Goal: Check status

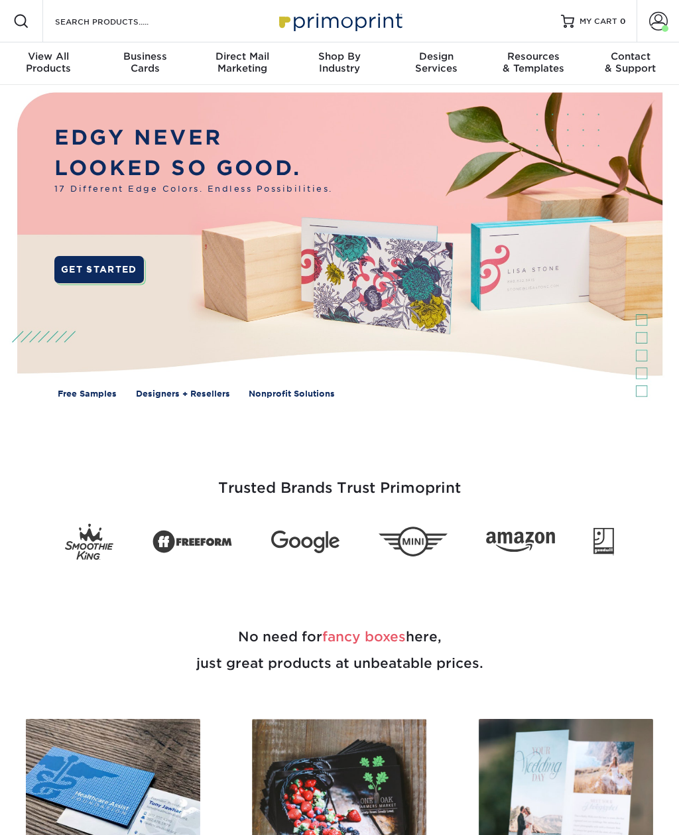
click at [647, 27] on link "Account" at bounding box center [658, 21] width 42 height 42
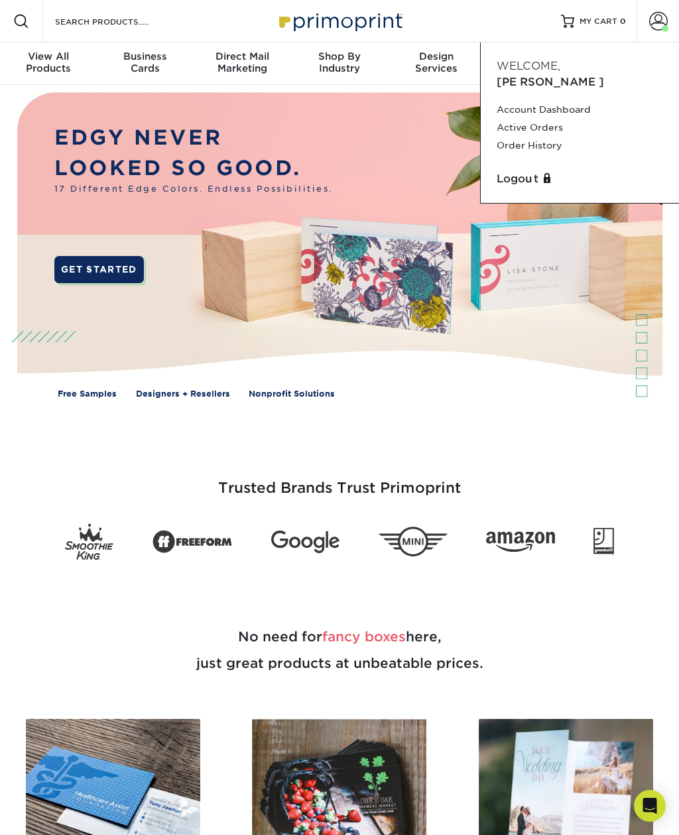
click at [580, 119] on link "Active Orders" at bounding box center [580, 128] width 166 height 18
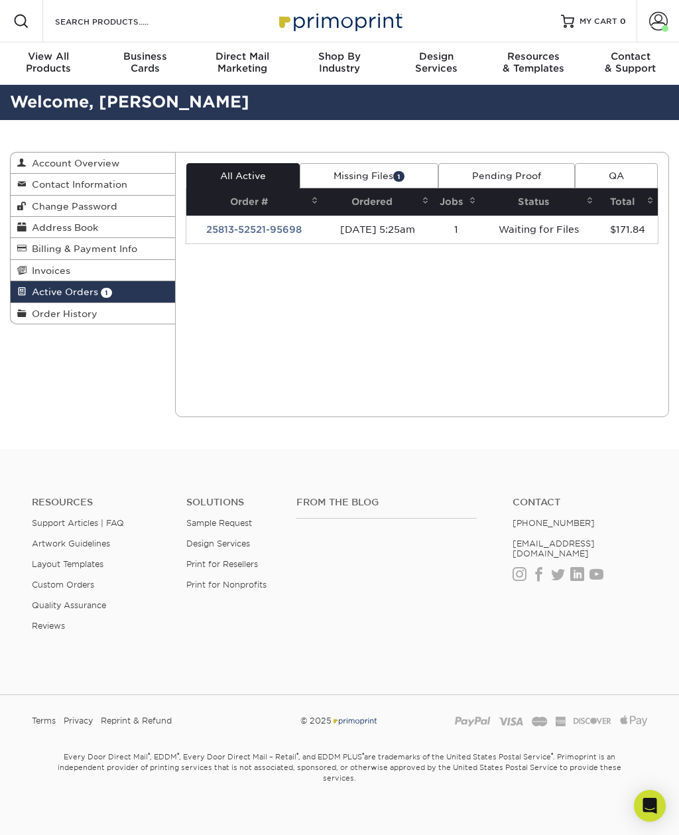
click at [272, 228] on link "25813-52521-95698" at bounding box center [254, 229] width 96 height 11
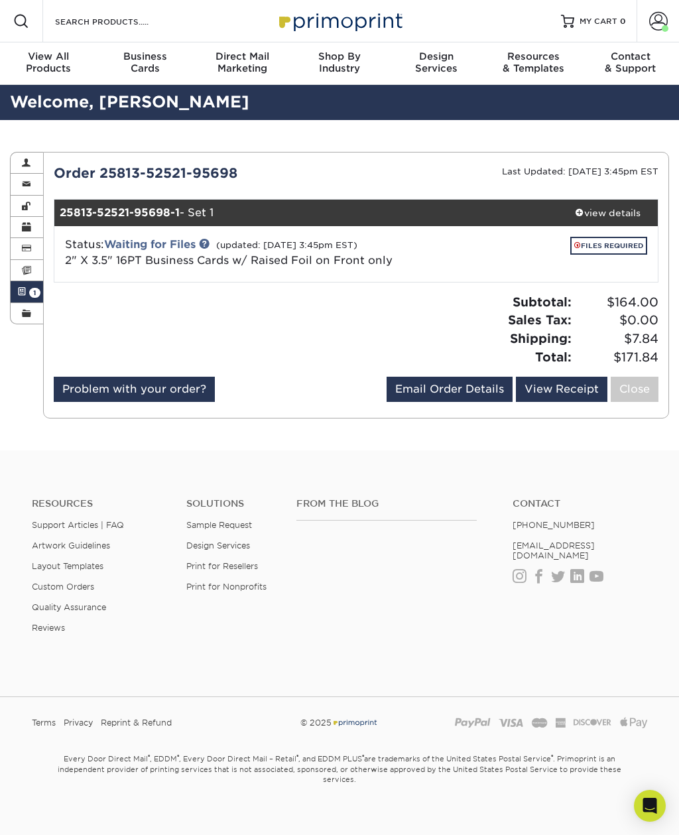
click at [618, 245] on link "FILES REQUIRED" at bounding box center [608, 246] width 77 height 18
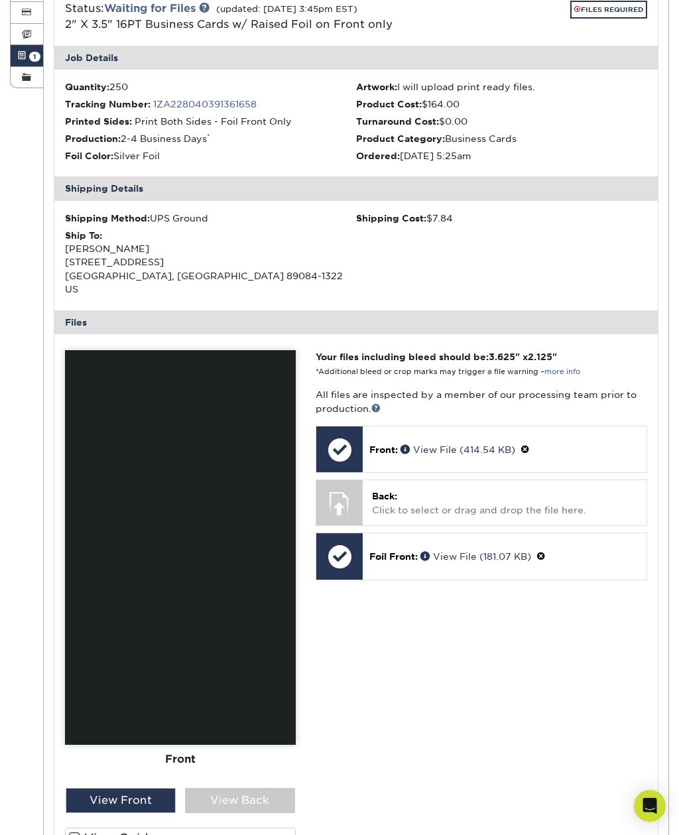
scroll to position [338, 0]
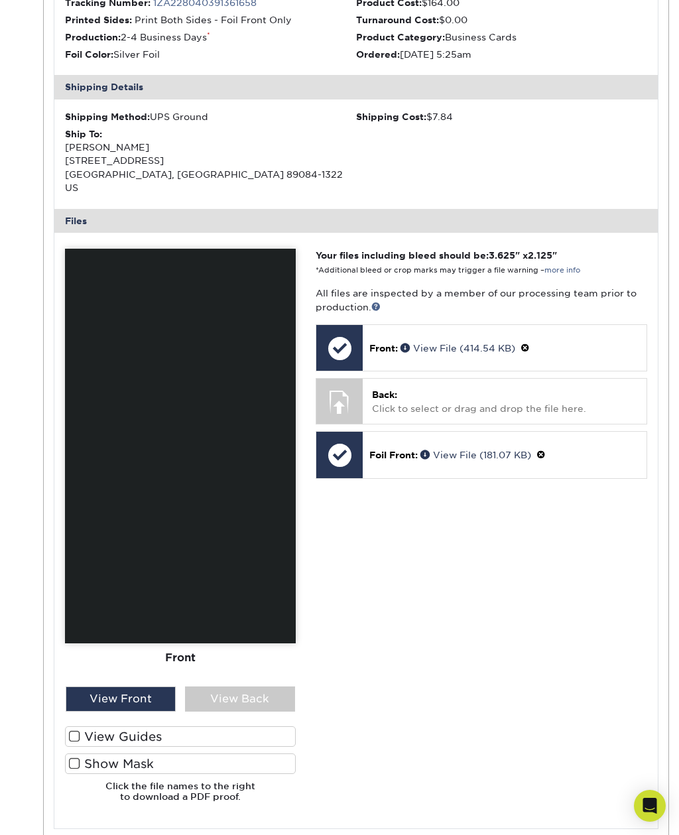
click at [542, 379] on div "Back: Click to select or drag and drop the file here. Choose file" at bounding box center [505, 401] width 284 height 44
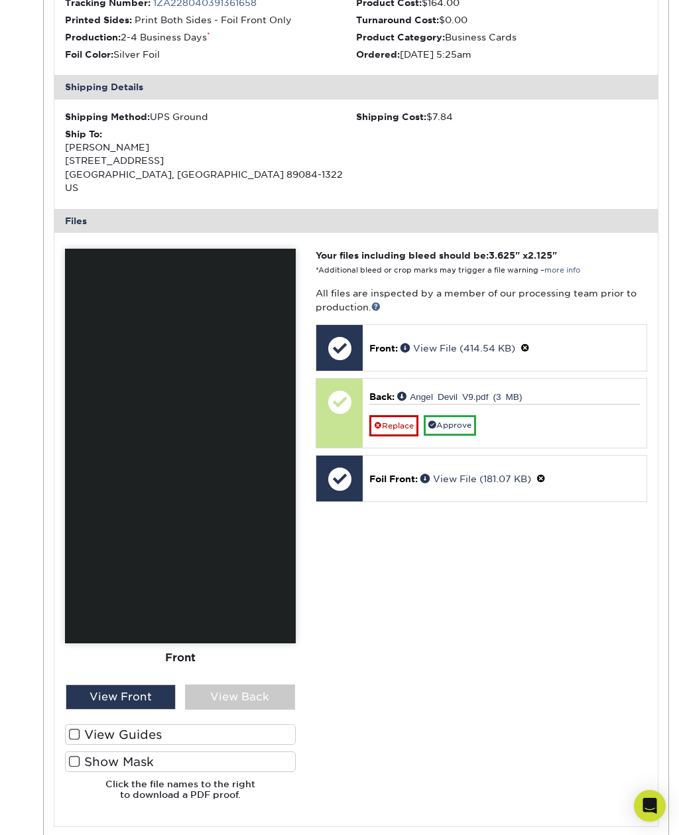
click at [68, 724] on label "View Guides" at bounding box center [180, 734] width 231 height 21
click at [0, 0] on input "View Guides" at bounding box center [0, 0] width 0 height 0
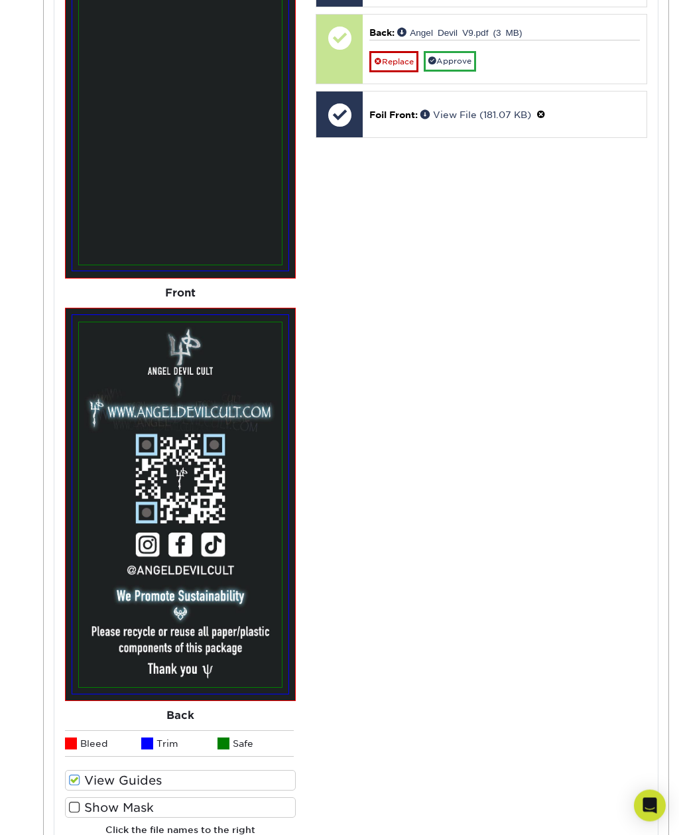
scroll to position [702, 0]
click at [74, 801] on span at bounding box center [74, 807] width 11 height 13
click at [0, 0] on input "Show Mask" at bounding box center [0, 0] width 0 height 0
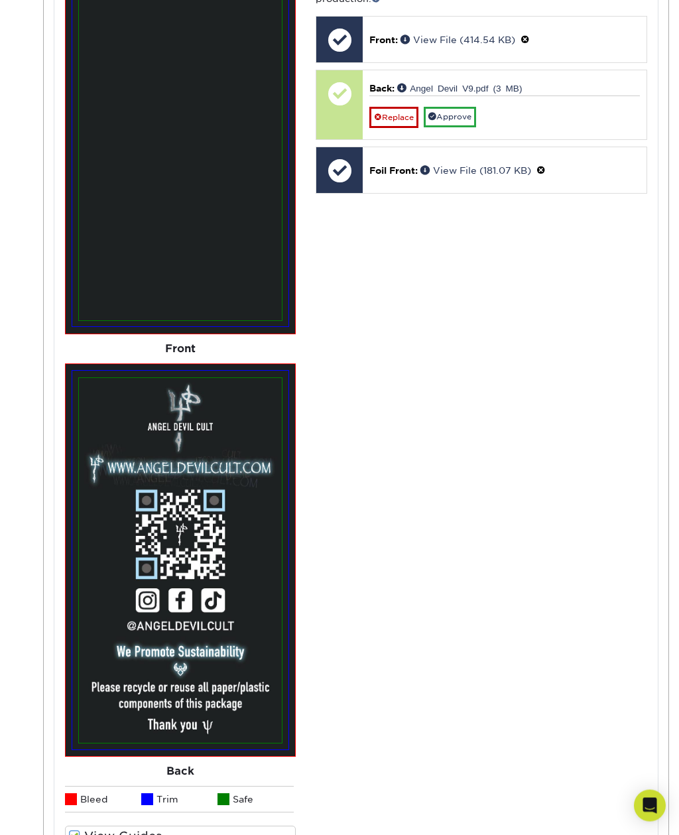
scroll to position [646, 0]
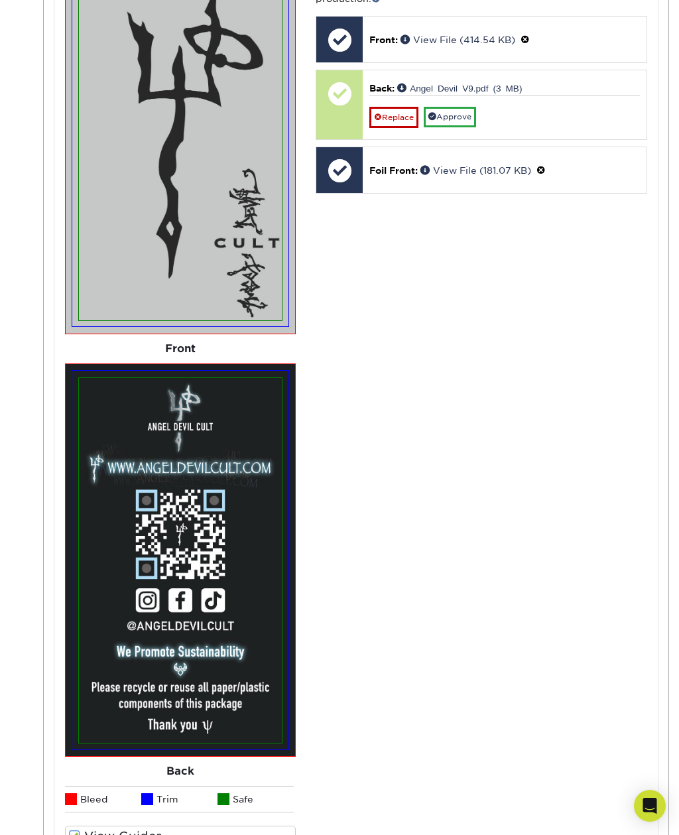
click at [474, 107] on link "Approve" at bounding box center [450, 117] width 52 height 21
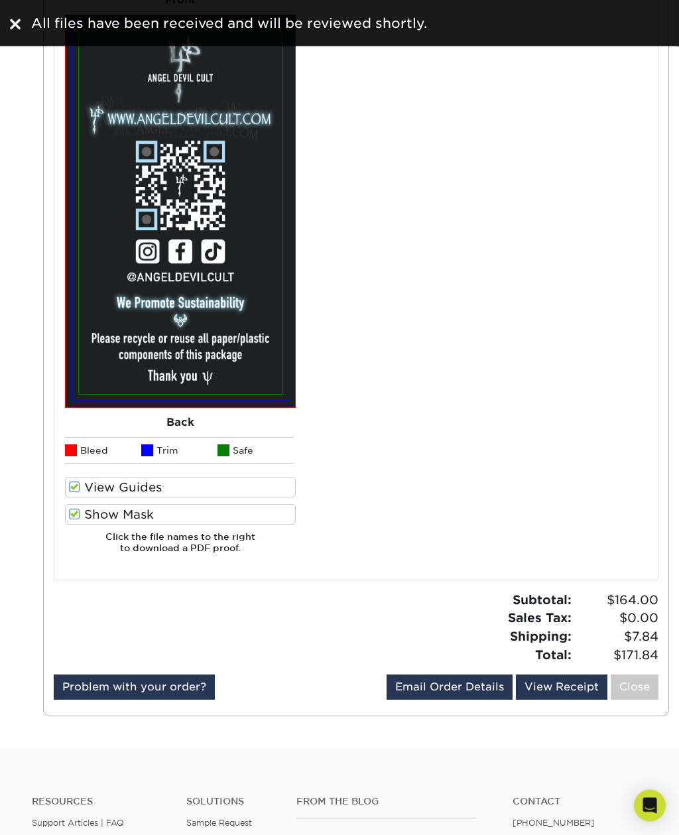
scroll to position [996, 0]
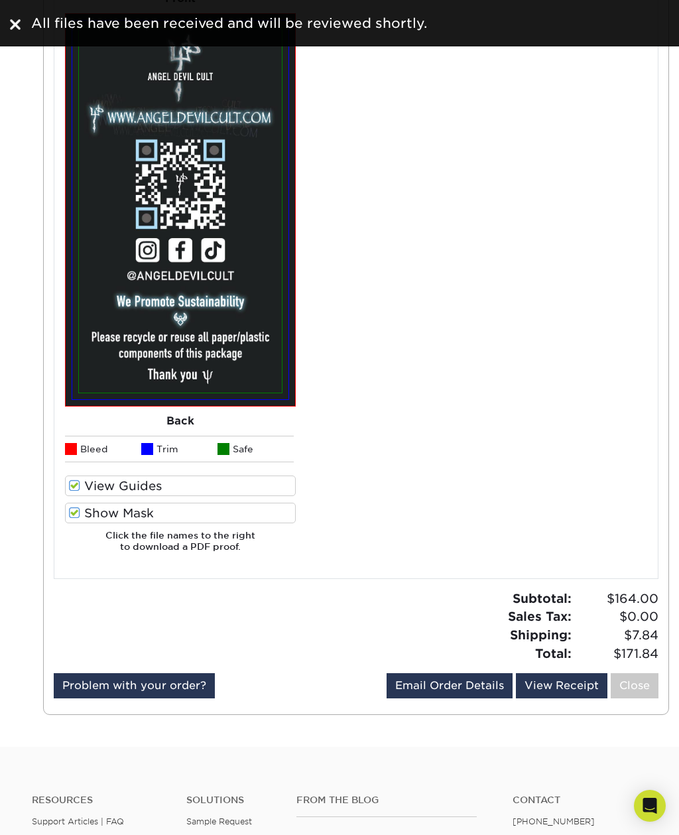
click at [645, 814] on icon "Open Intercom Messenger" at bounding box center [650, 806] width 14 height 16
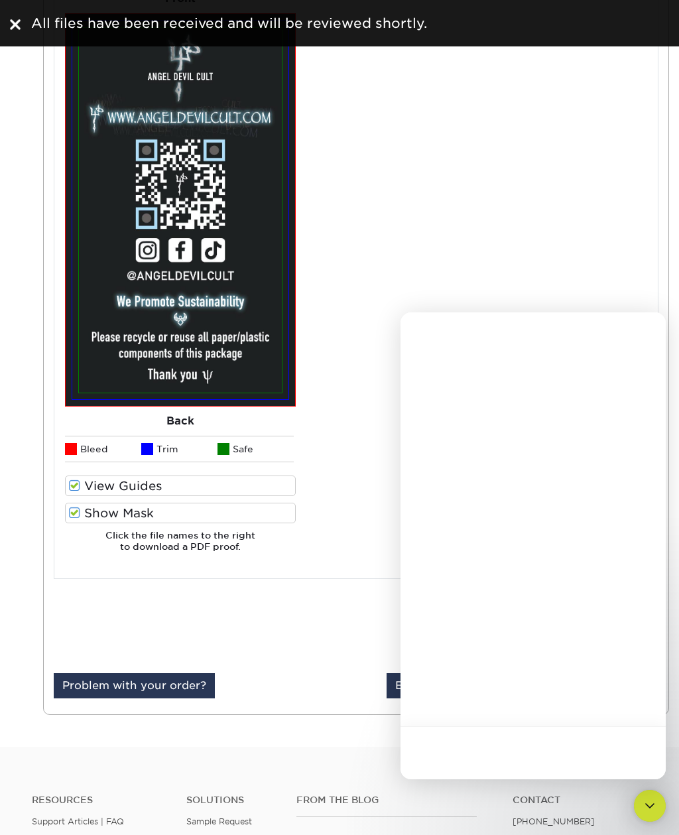
scroll to position [0, 0]
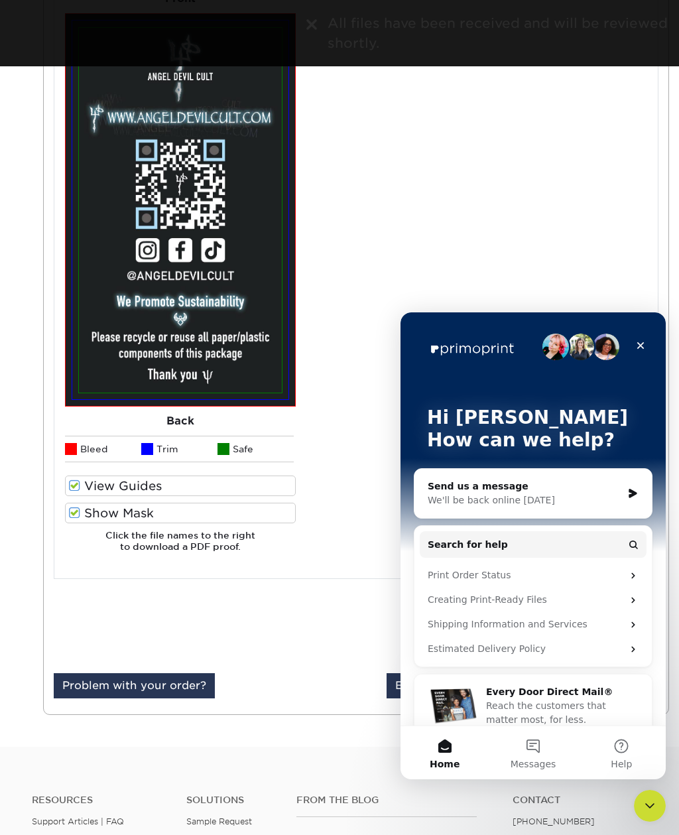
click at [536, 753] on button "Messages" at bounding box center [533, 752] width 88 height 53
